Goal: Check status: Check status

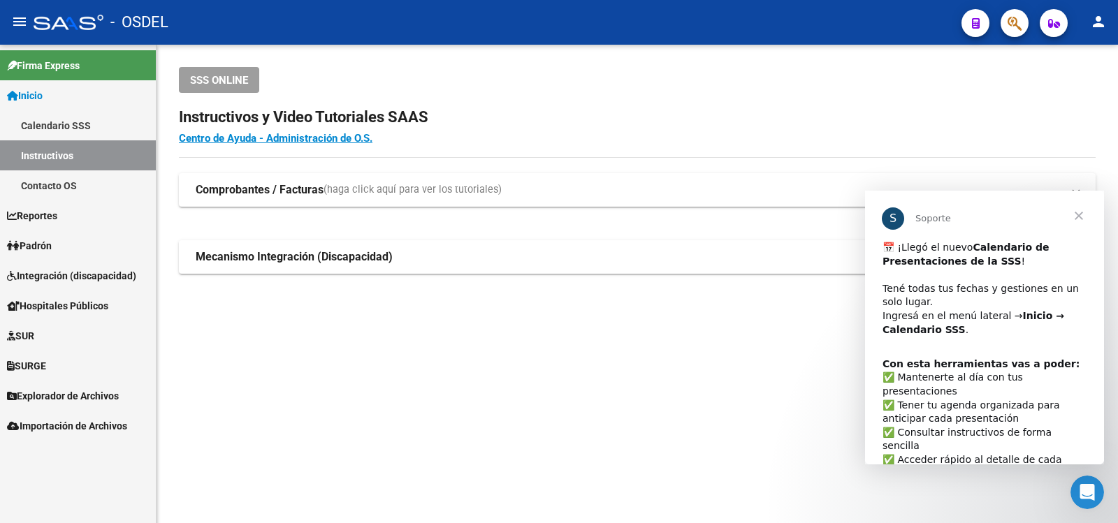
click at [1079, 211] on span "Cerrar" at bounding box center [1078, 216] width 50 height 50
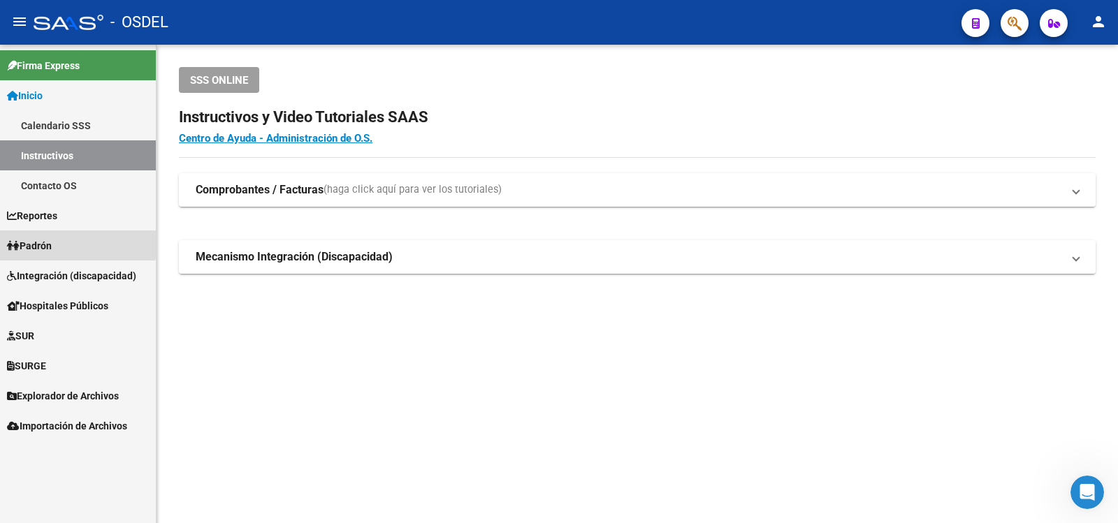
click at [46, 241] on span "Padrón" at bounding box center [29, 245] width 45 height 15
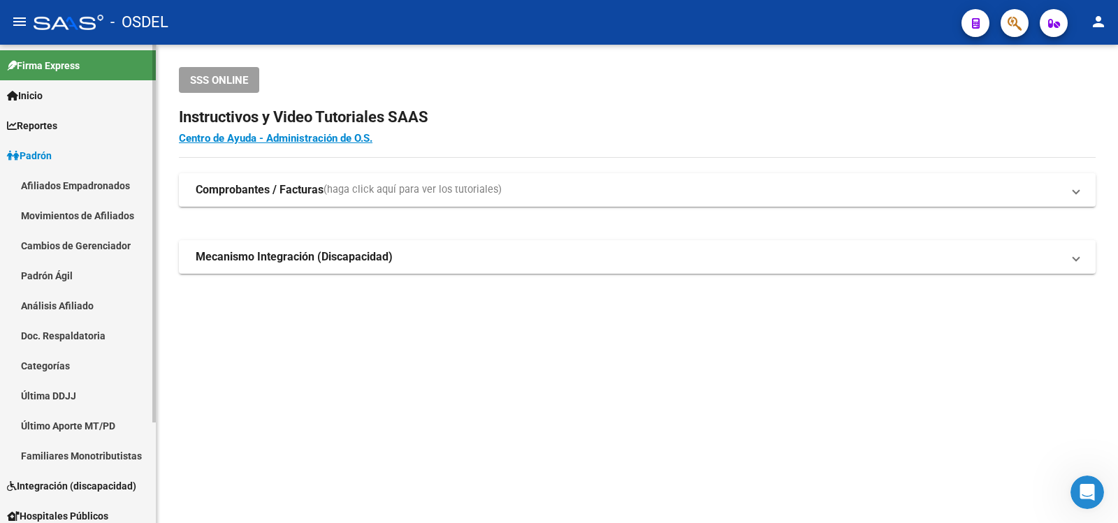
click at [45, 301] on link "Análisis Afiliado" at bounding box center [78, 306] width 156 height 30
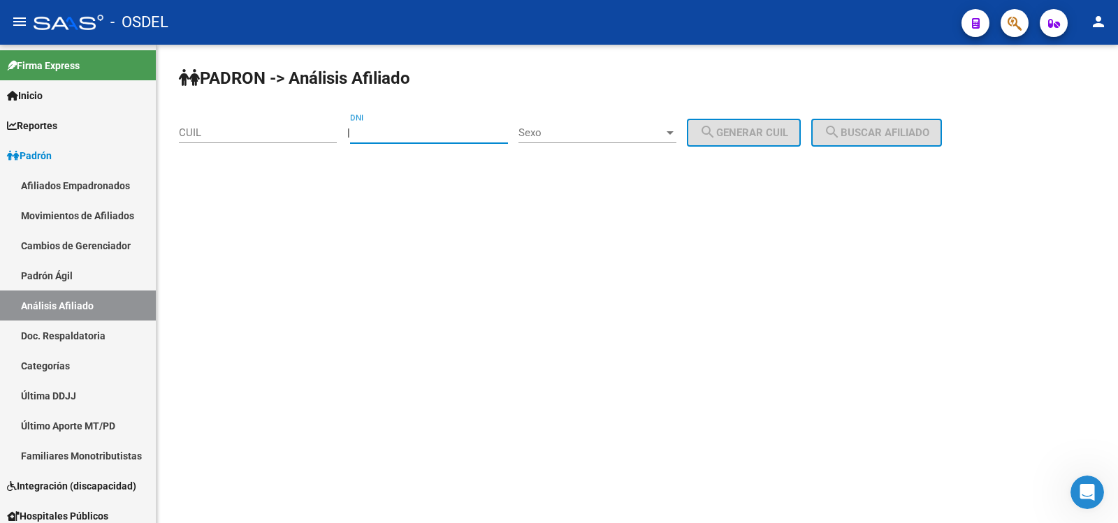
click at [411, 129] on input "DNI" at bounding box center [429, 132] width 158 height 13
type input "39067268"
click at [676, 129] on div at bounding box center [670, 132] width 13 height 11
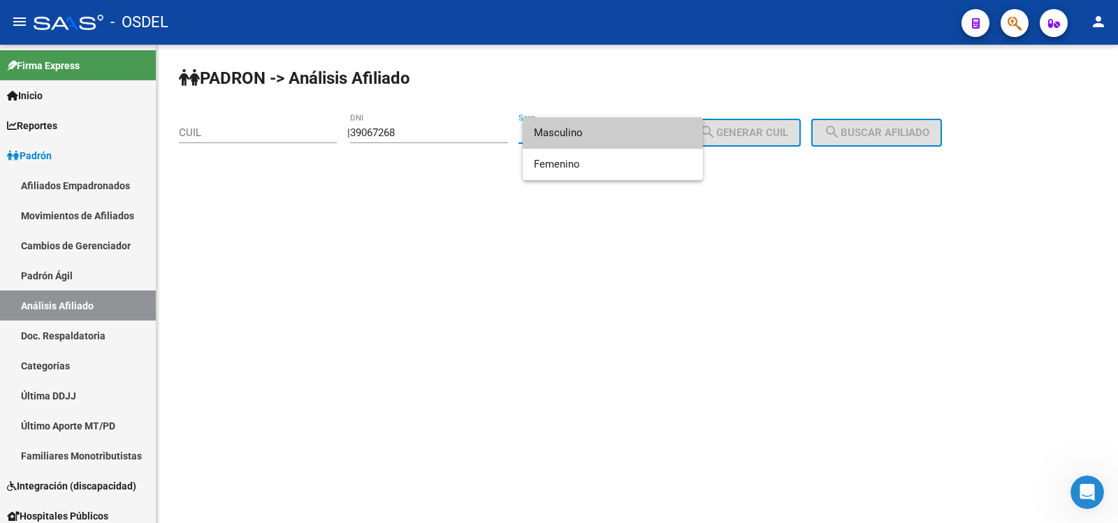
click at [565, 131] on span "Masculino" at bounding box center [613, 132] width 158 height 31
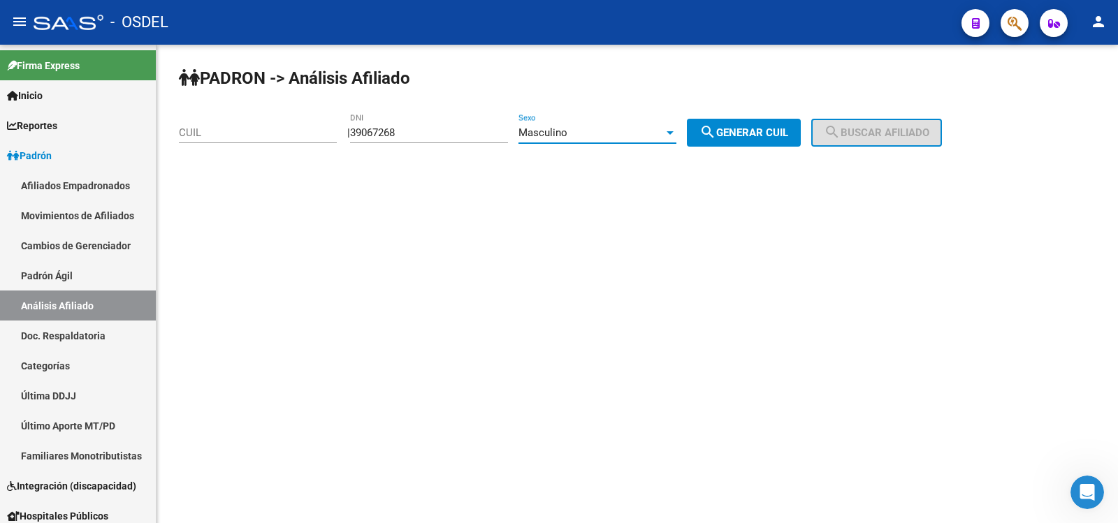
click at [754, 128] on span "search Generar CUIL" at bounding box center [743, 132] width 89 height 13
type input "20-39067268-4"
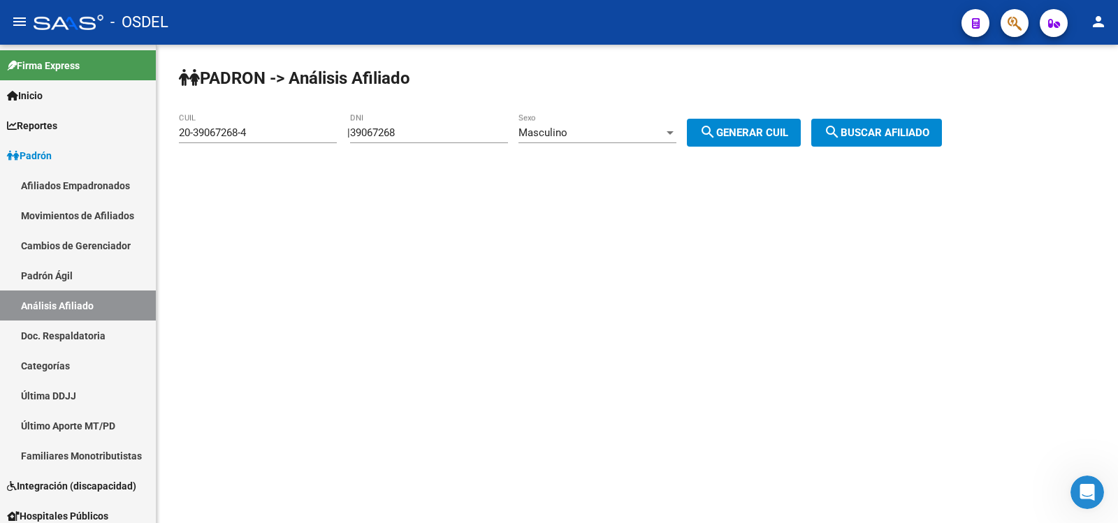
drag, startPoint x: 906, startPoint y: 131, endPoint x: 872, endPoint y: 141, distance: 35.8
click at [903, 130] on span "search Buscar afiliado" at bounding box center [876, 132] width 105 height 13
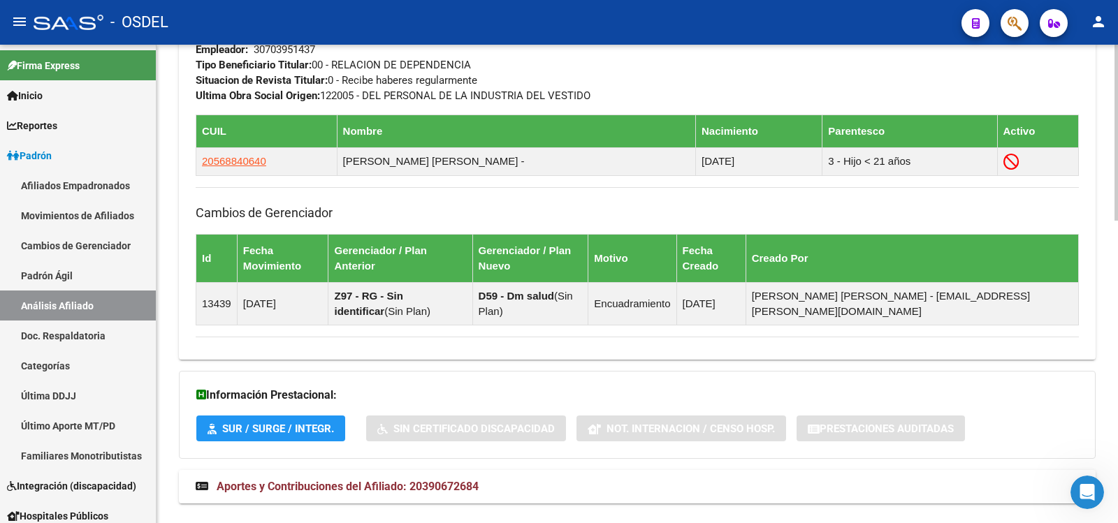
scroll to position [822, 0]
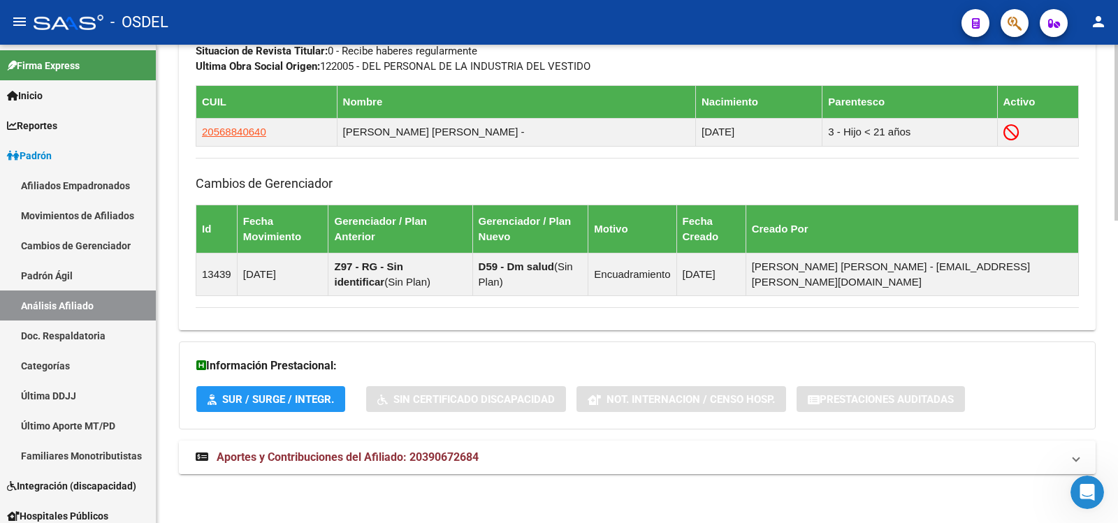
drag, startPoint x: 340, startPoint y: 457, endPoint x: 352, endPoint y: 458, distance: 11.9
click at [341, 456] on span "Aportes y Contribuciones del Afiliado: 20390672684" at bounding box center [348, 457] width 262 height 13
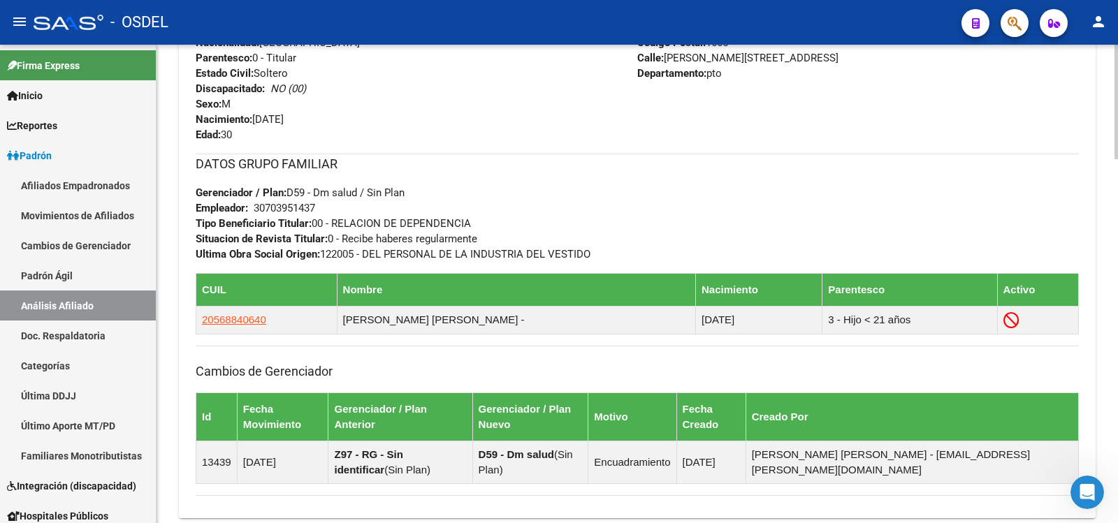
scroll to position [543, 0]
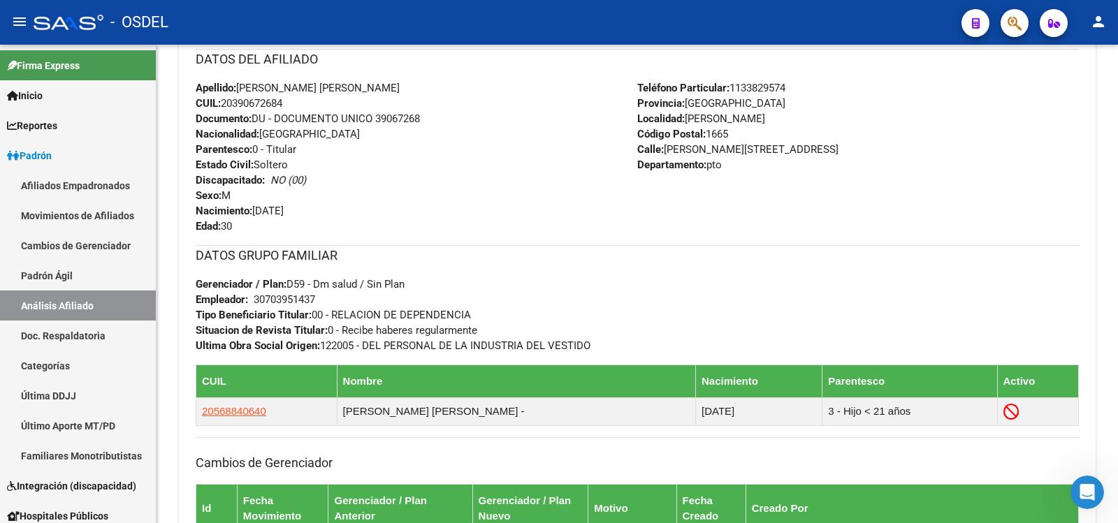
click at [1100, 20] on mat-icon "person" at bounding box center [1098, 21] width 17 height 17
click at [1074, 89] on button "exit_to_app Salir" at bounding box center [1069, 92] width 85 height 34
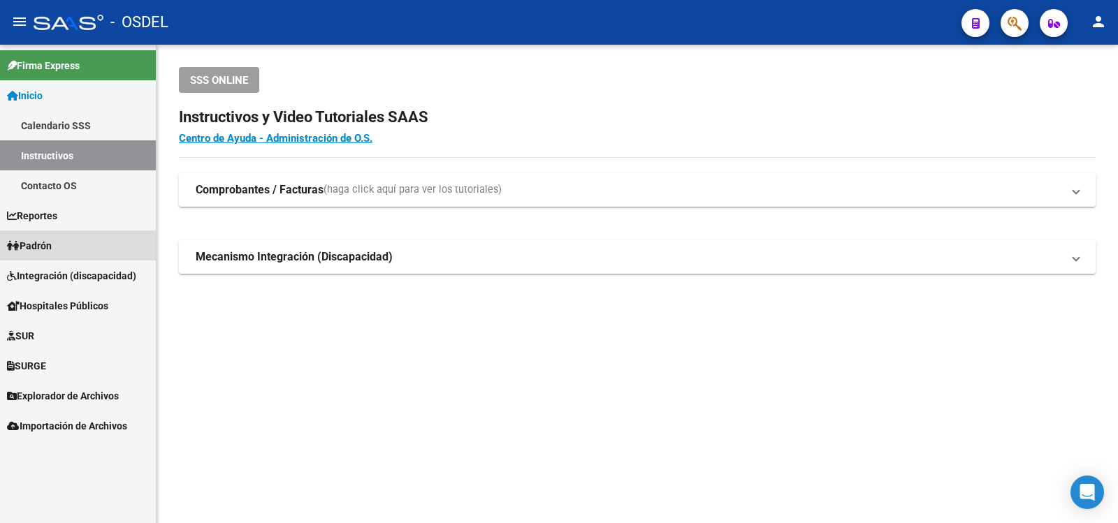
drag, startPoint x: 43, startPoint y: 244, endPoint x: 90, endPoint y: 251, distance: 47.3
click at [45, 244] on span "Padrón" at bounding box center [29, 245] width 45 height 15
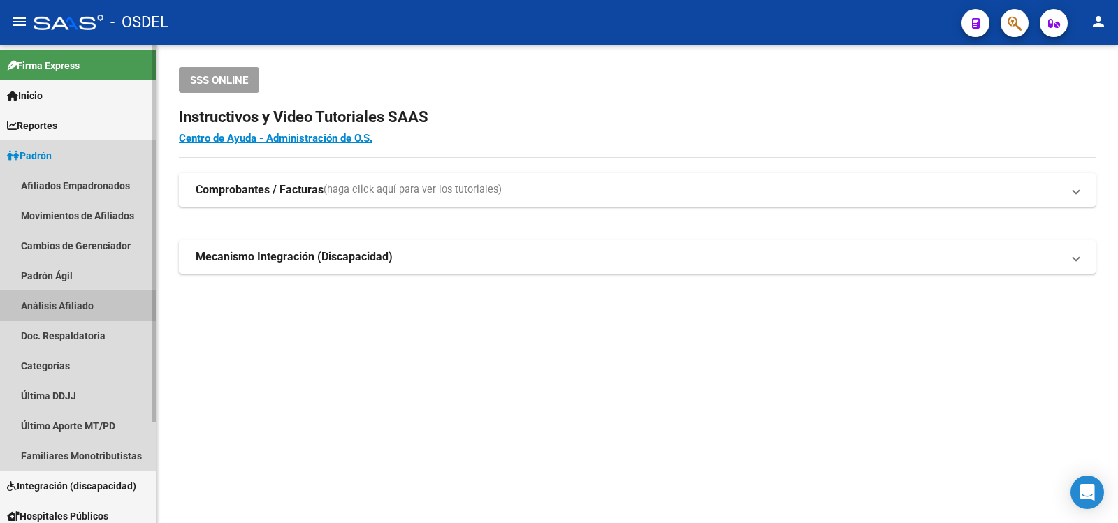
click at [50, 301] on link "Análisis Afiliado" at bounding box center [78, 306] width 156 height 30
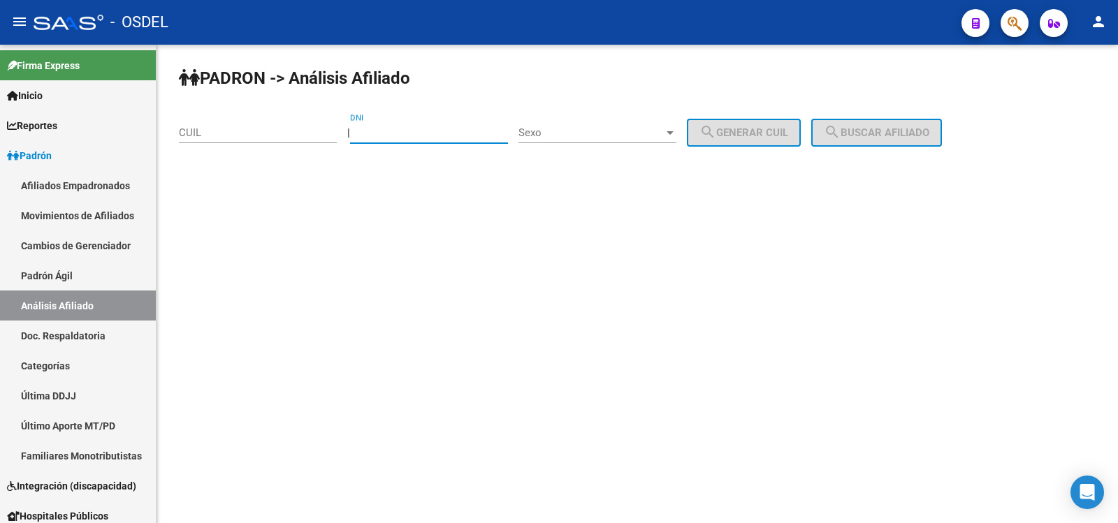
click at [409, 129] on input "DNI" at bounding box center [429, 132] width 158 height 13
type input "94270844"
click at [676, 129] on div at bounding box center [670, 132] width 13 height 11
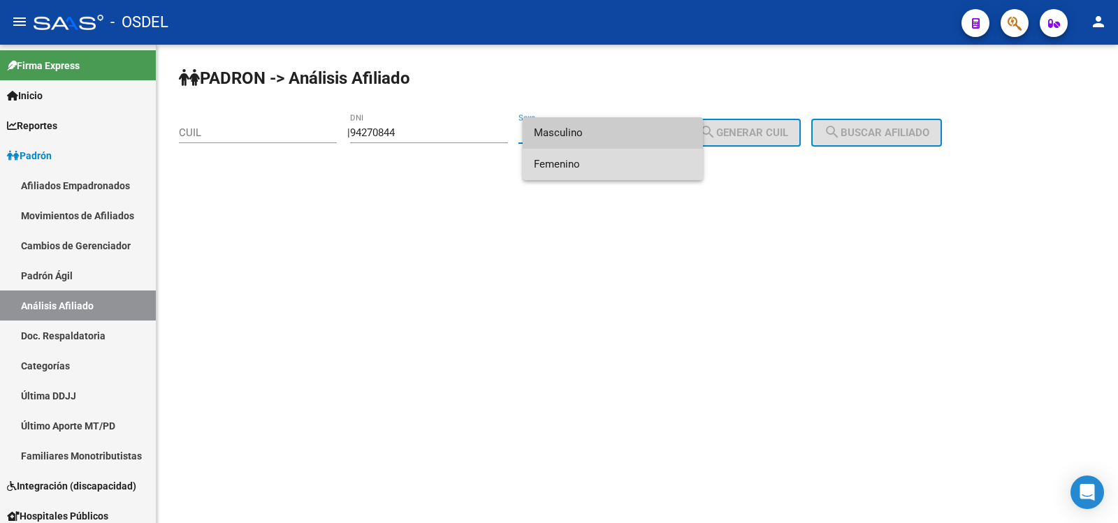
drag, startPoint x: 560, startPoint y: 161, endPoint x: 578, endPoint y: 162, distance: 18.2
click at [561, 162] on span "Femenino" at bounding box center [613, 164] width 158 height 31
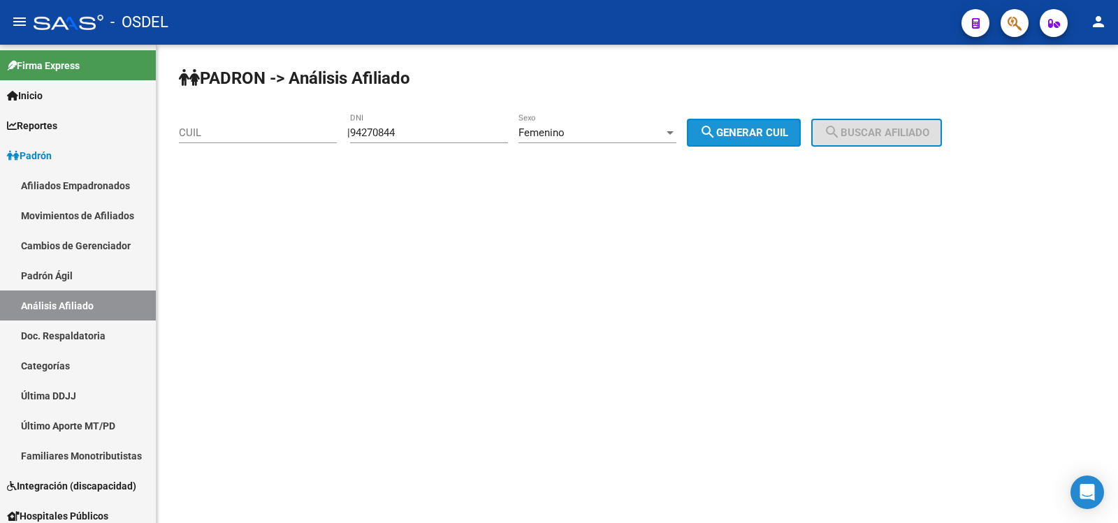
drag, startPoint x: 761, startPoint y: 132, endPoint x: 819, endPoint y: 133, distance: 57.3
click at [764, 132] on span "search Generar CUIL" at bounding box center [743, 132] width 89 height 13
type input "27-94270844-6"
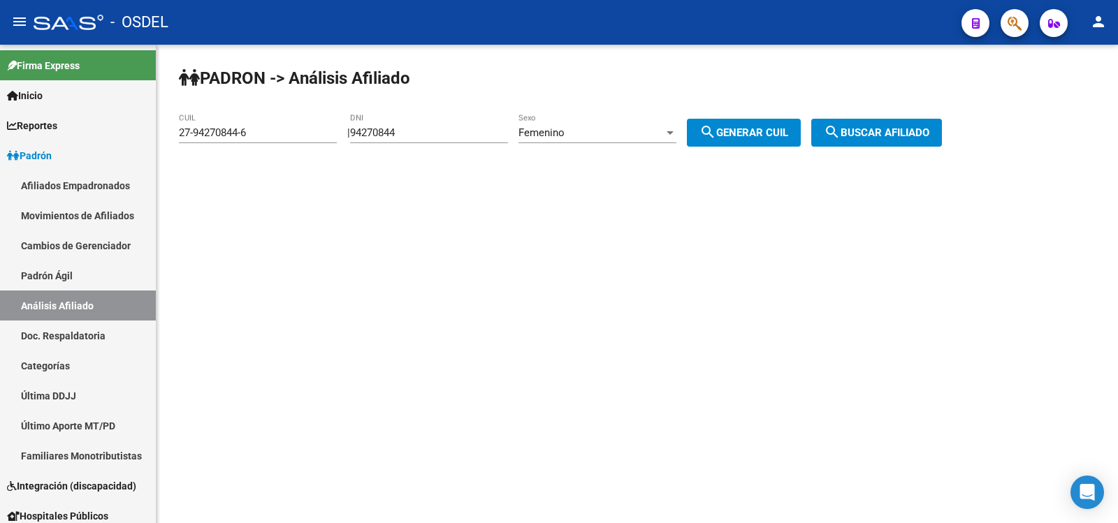
click at [883, 129] on span "search Buscar afiliado" at bounding box center [876, 132] width 105 height 13
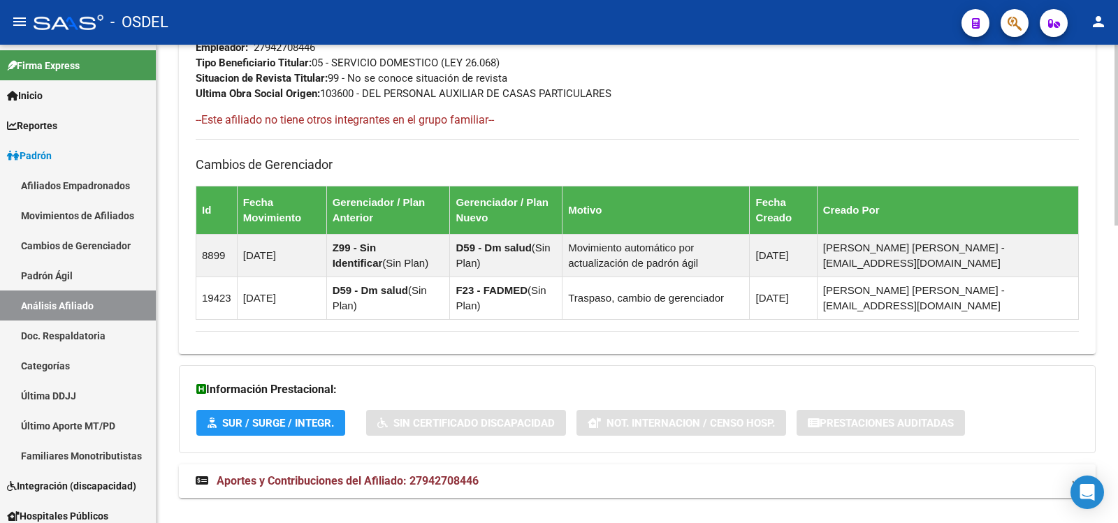
scroll to position [788, 0]
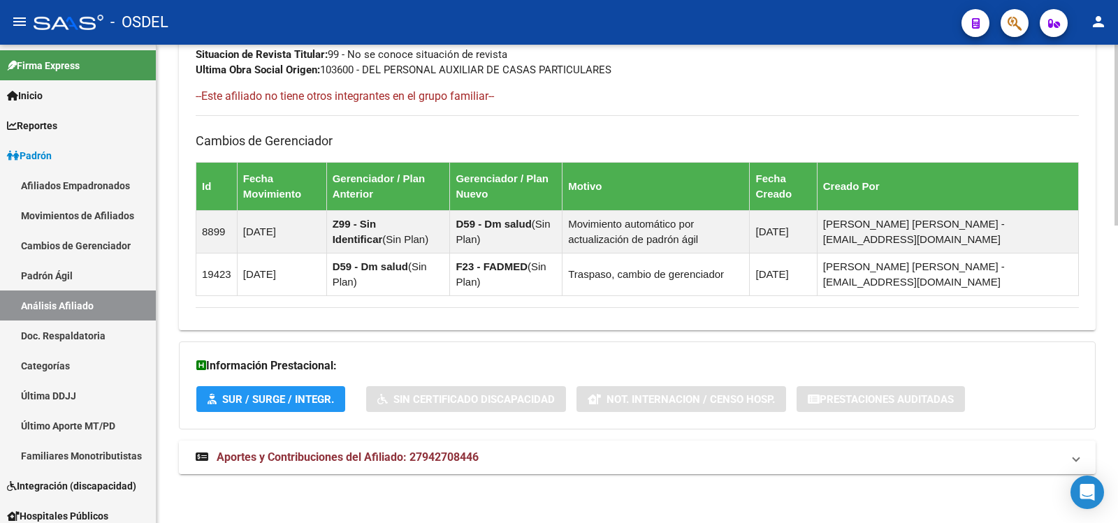
click at [324, 455] on span "Aportes y Contribuciones del Afiliado: 27942708446" at bounding box center [348, 457] width 262 height 13
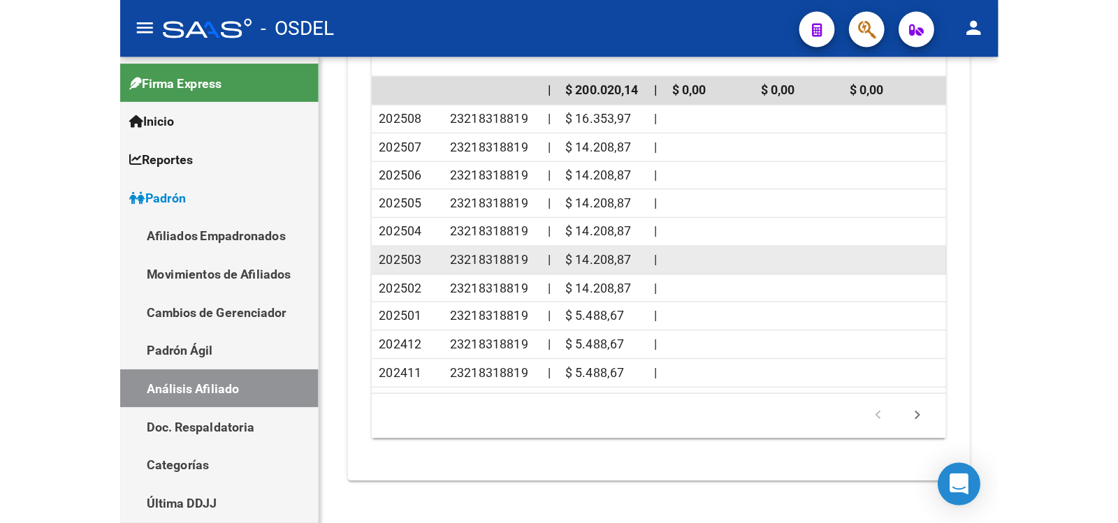
scroll to position [1424, 0]
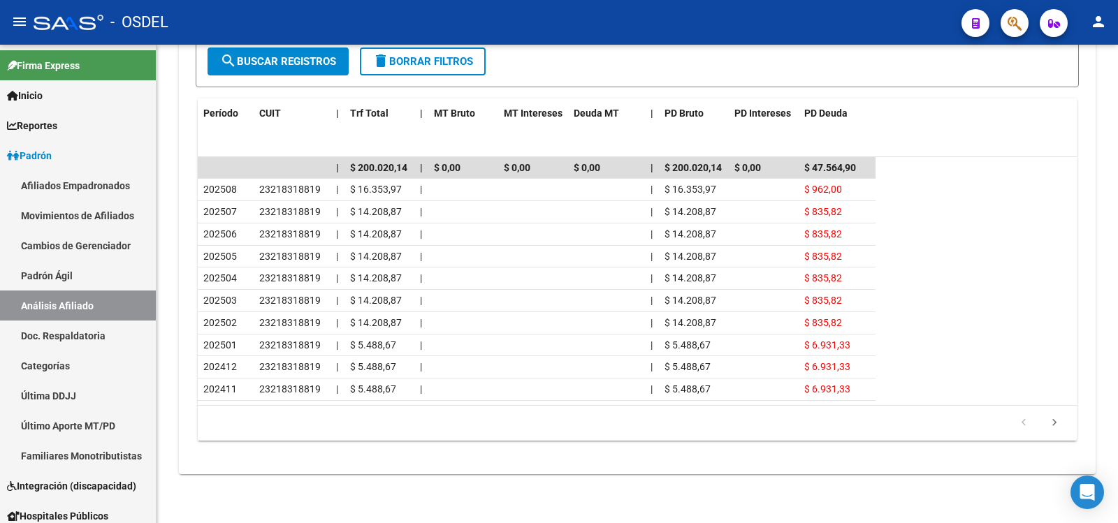
click at [770, 22] on div "- OSDEL" at bounding box center [492, 22] width 917 height 31
drag, startPoint x: 1099, startPoint y: 19, endPoint x: 1086, endPoint y: 31, distance: 17.8
click at [1097, 20] on mat-icon "person" at bounding box center [1098, 21] width 17 height 17
click at [1071, 91] on button "exit_to_app Salir" at bounding box center [1069, 92] width 85 height 34
